Goal: Information Seeking & Learning: Learn about a topic

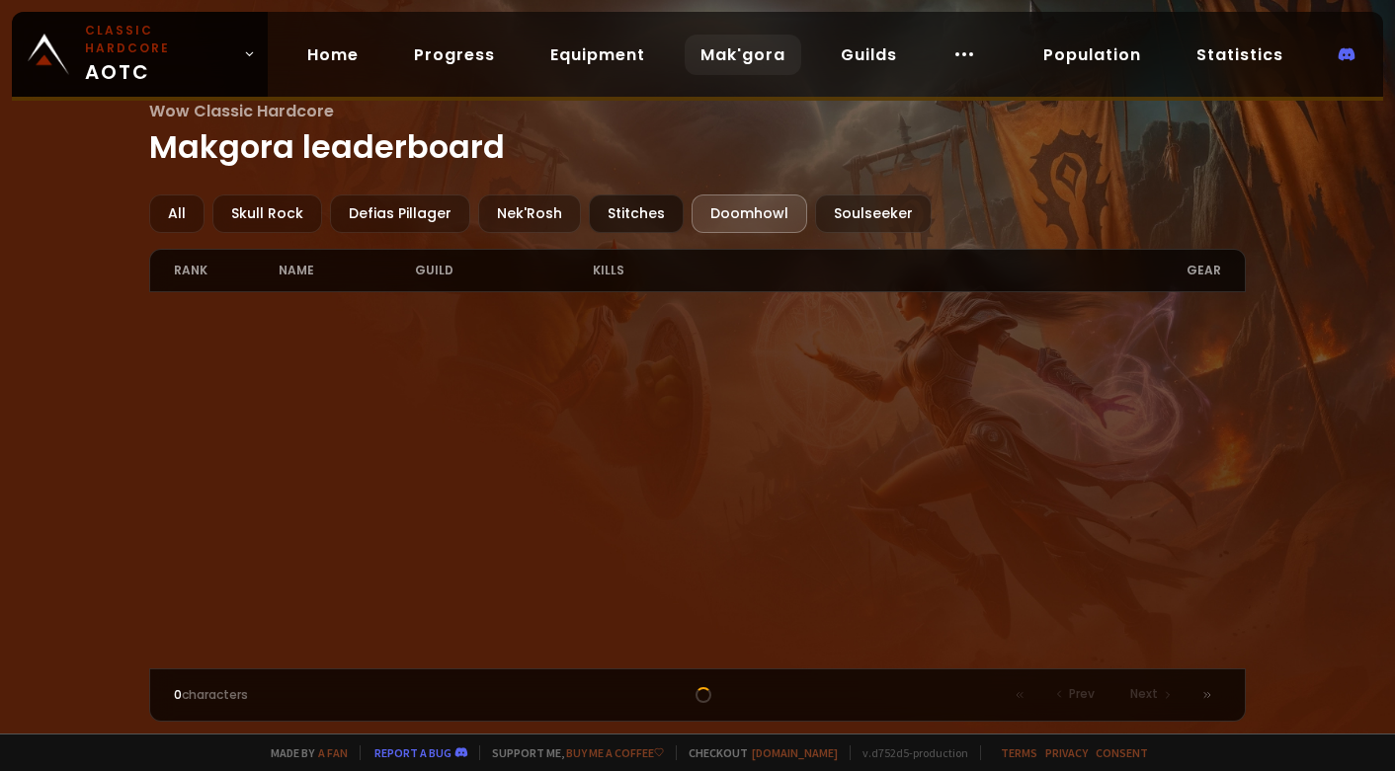
click at [603, 213] on div "Stitches" at bounding box center [636, 214] width 95 height 39
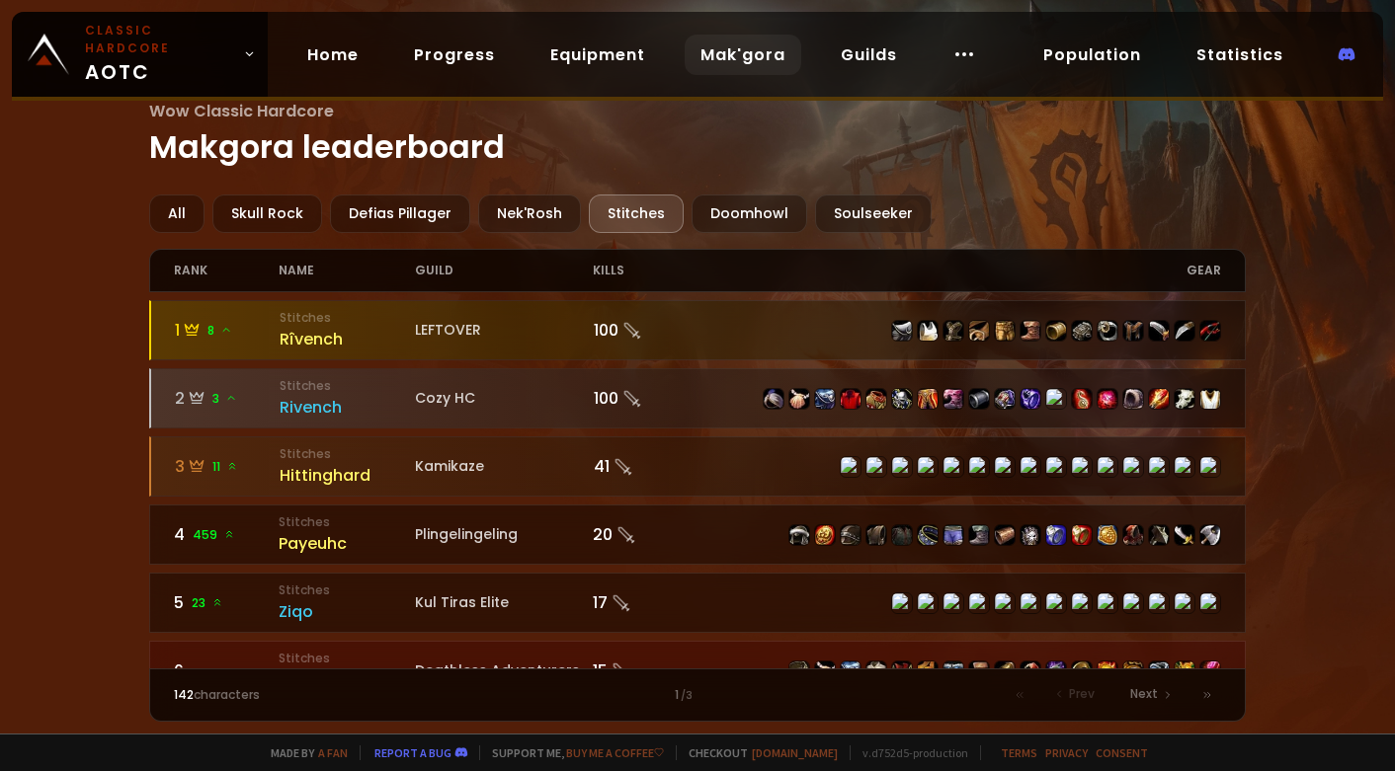
click at [117, 454] on div "Wow Classic Hardcore Makgora leaderboard All Skull Rock Defias Pillager Nek'Ros…" at bounding box center [697, 367] width 1395 height 734
click at [265, 212] on div "Skull Rock" at bounding box center [267, 214] width 110 height 39
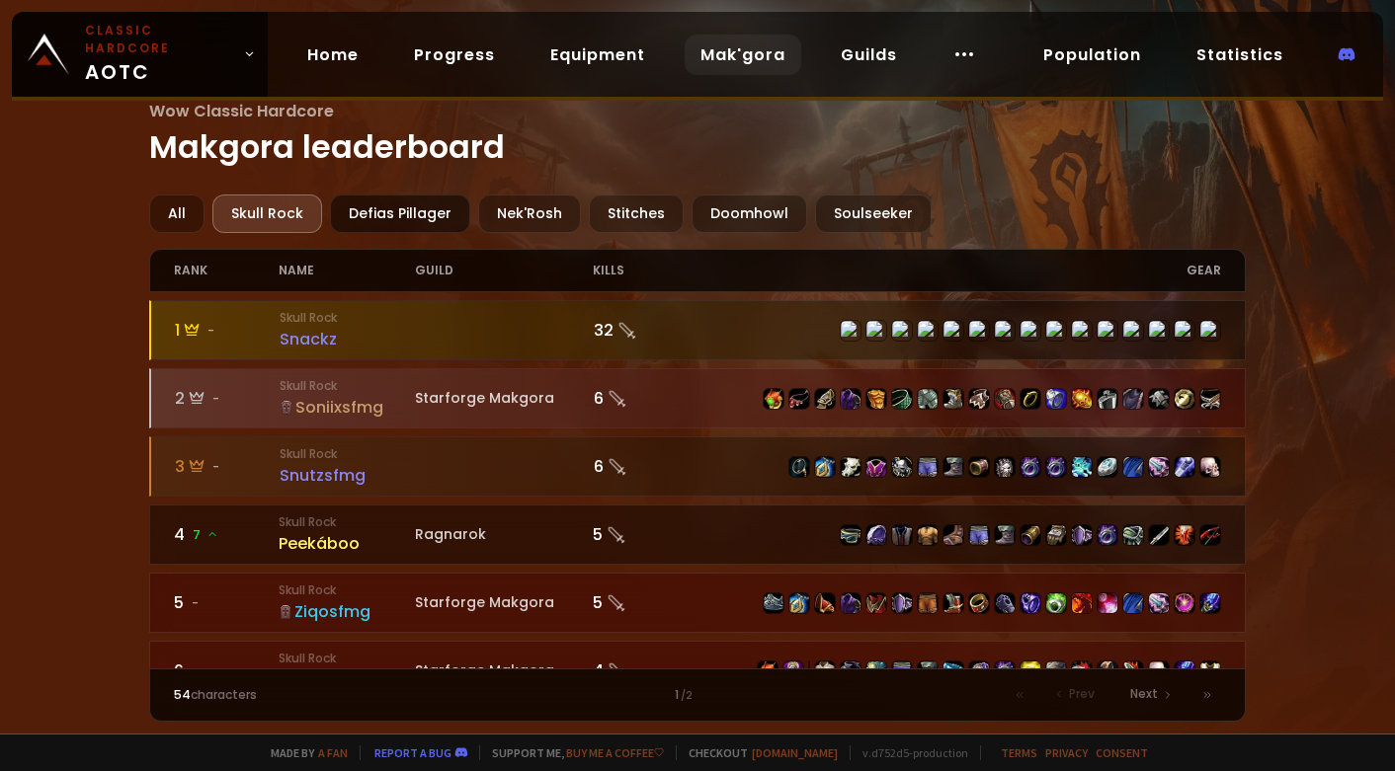
click at [410, 227] on div "Defias Pillager" at bounding box center [400, 214] width 140 height 39
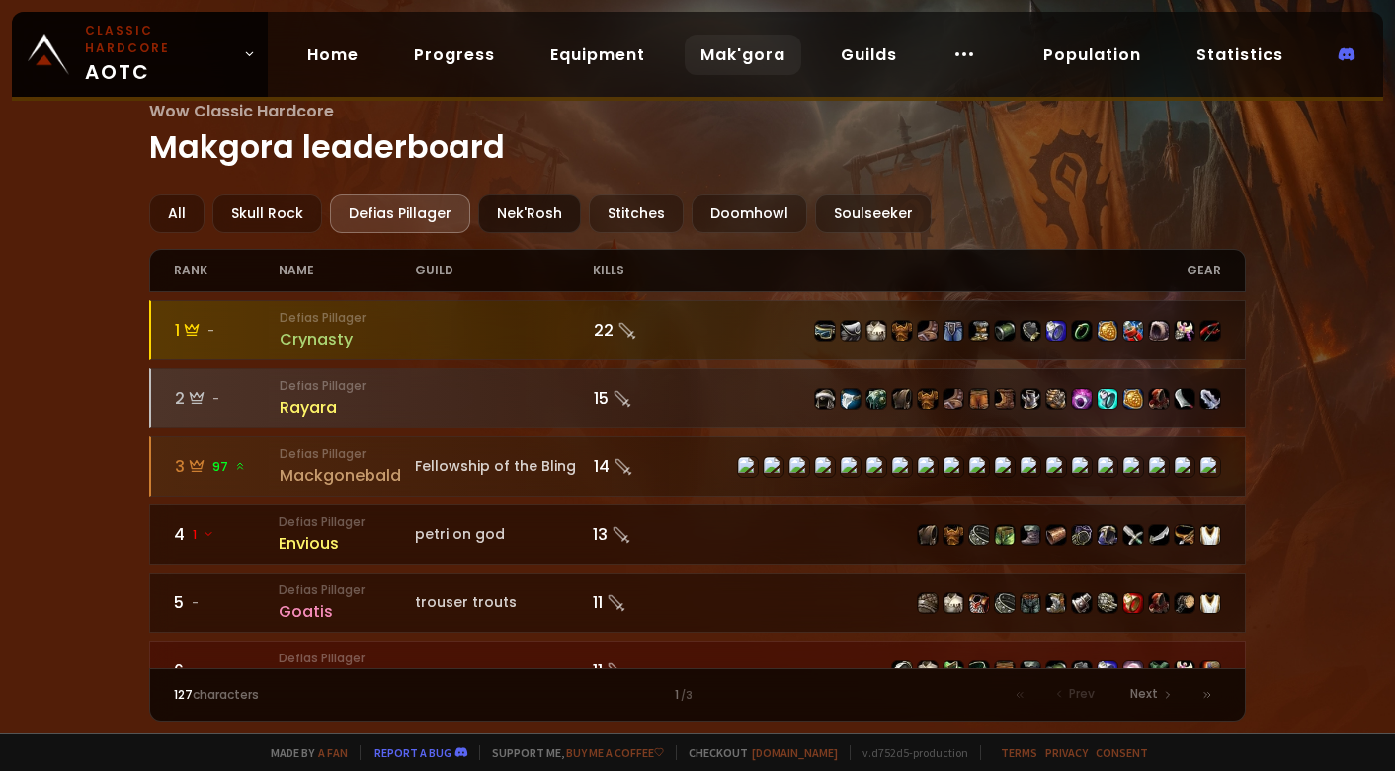
click at [519, 220] on div "Nek'Rosh" at bounding box center [529, 214] width 103 height 39
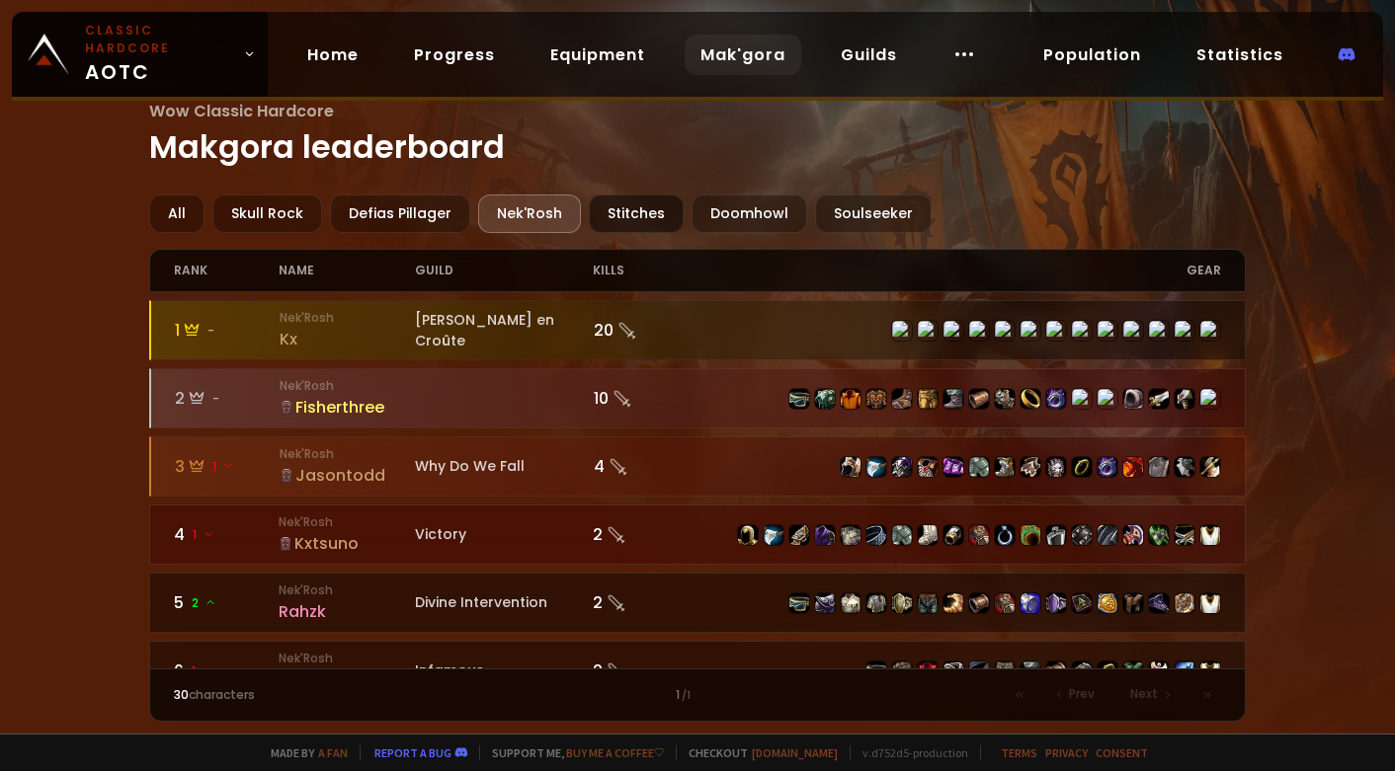
click at [621, 206] on div "Stitches" at bounding box center [636, 214] width 95 height 39
